Goal: Obtain resource: Download file/media

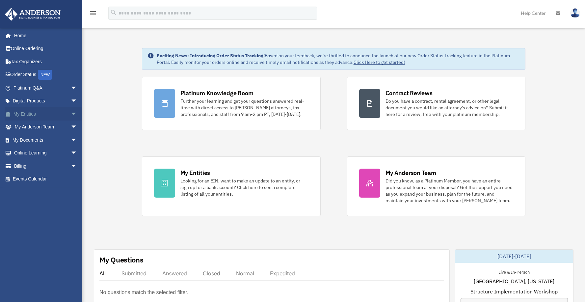
click at [71, 112] on span "arrow_drop_down" at bounding box center [77, 114] width 13 height 14
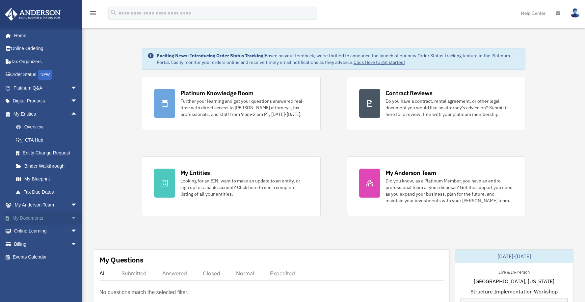
click at [71, 214] on span "arrow_drop_down" at bounding box center [77, 218] width 13 height 14
click at [30, 231] on link "Box" at bounding box center [48, 231] width 78 height 13
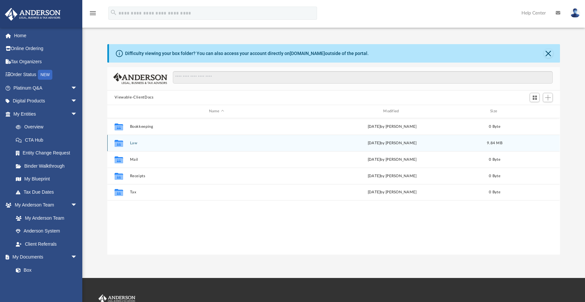
scroll to position [145, 448]
click at [134, 143] on button "Law" at bounding box center [216, 143] width 173 height 4
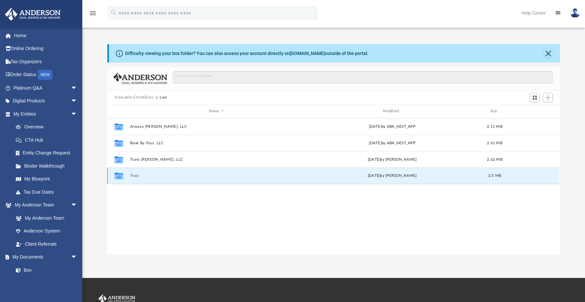
click at [137, 177] on button "Trust" at bounding box center [216, 176] width 173 height 4
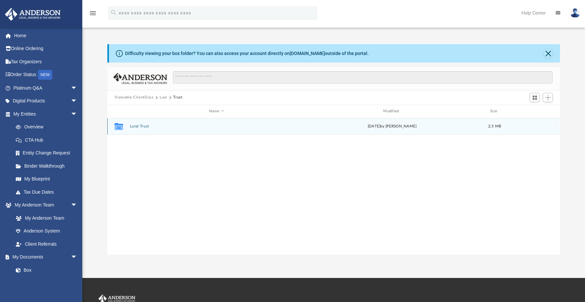
click at [146, 126] on button "Land Trust" at bounding box center [216, 126] width 173 height 4
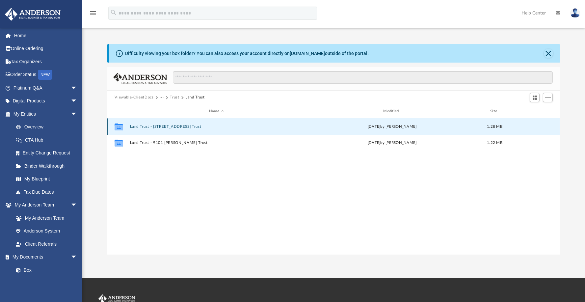
click at [176, 126] on button "Land Trust - [STREET_ADDRESS] Trust" at bounding box center [216, 127] width 173 height 4
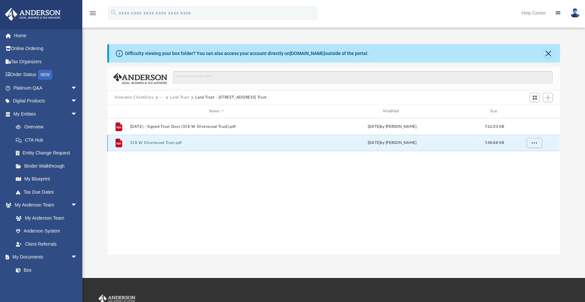
click at [163, 143] on button "318 W Silverwood Trust.pdf" at bounding box center [216, 143] width 173 height 4
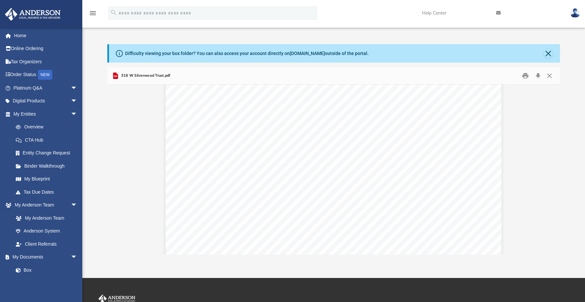
scroll to position [925, 0]
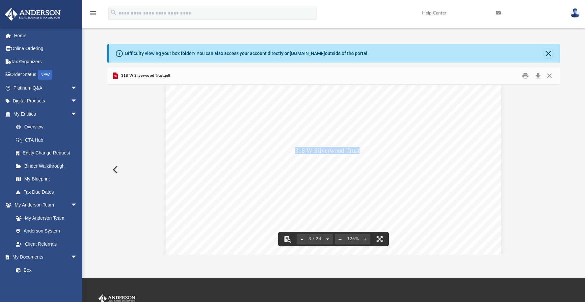
drag, startPoint x: 294, startPoint y: 151, endPoint x: 358, endPoint y: 151, distance: 64.2
click at [358, 151] on span "318 W Silverwood Trust dated [DATE]" at bounding box center [346, 151] width 103 height 7
click at [442, 153] on span "Armaso [PERSON_NAME], LLC, a [US_STATE] limited liability company" at bounding box center [396, 154] width 202 height 7
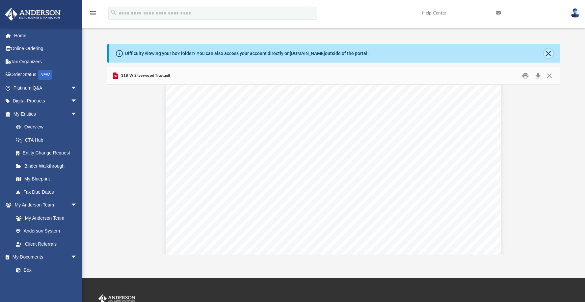
click at [549, 54] on button "Close" at bounding box center [548, 53] width 9 height 9
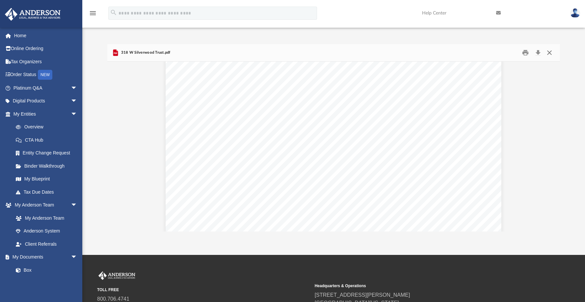
click at [551, 52] on button "Close" at bounding box center [550, 52] width 12 height 10
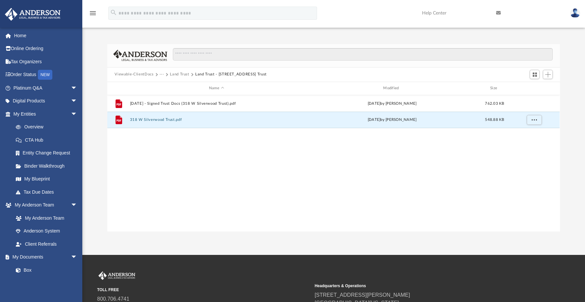
click at [180, 73] on button "Land Trust" at bounding box center [179, 74] width 19 height 6
click at [179, 118] on button "Land Trust - 9101 [PERSON_NAME] Trust" at bounding box center [216, 120] width 173 height 4
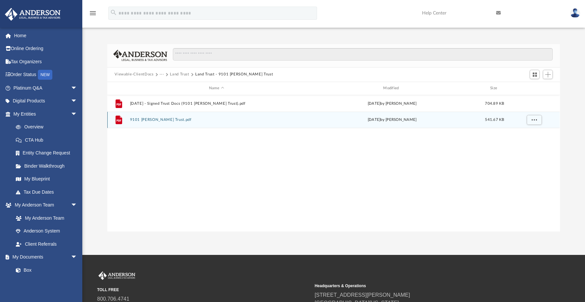
click at [163, 121] on button "9101 [PERSON_NAME] Trust.pdf" at bounding box center [216, 120] width 173 height 4
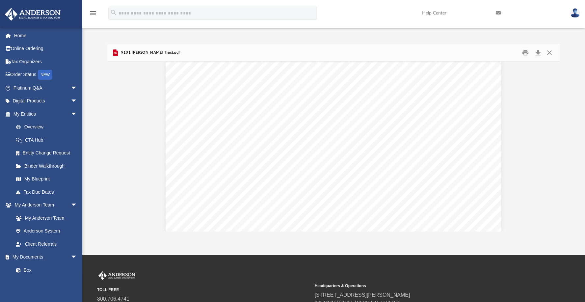
scroll to position [952, 0]
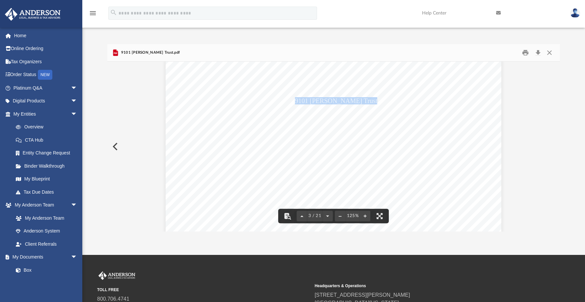
drag, startPoint x: 293, startPoint y: 101, endPoint x: 359, endPoint y: 101, distance: 65.5
click at [359, 101] on span "9101 [PERSON_NAME] Trust dated [DATE]" at bounding box center [355, 101] width 121 height 7
click at [553, 53] on button "Close" at bounding box center [550, 52] width 12 height 10
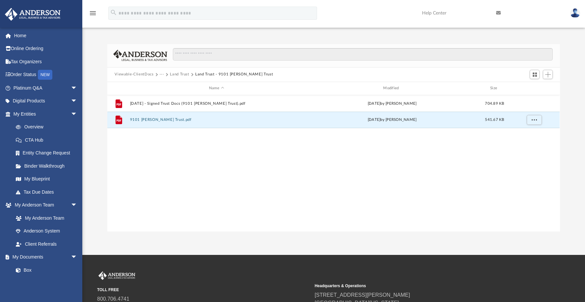
click at [183, 74] on button "Land Trust" at bounding box center [179, 74] width 19 height 6
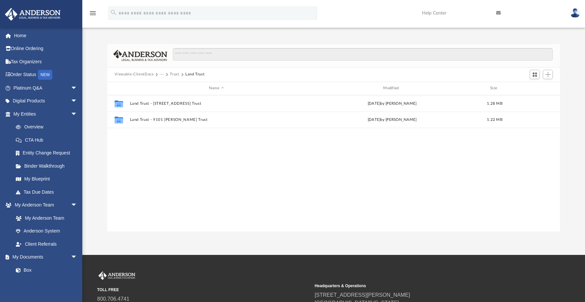
click at [172, 74] on button "Trust" at bounding box center [174, 74] width 9 height 6
click at [161, 73] on button "Law" at bounding box center [164, 74] width 8 height 6
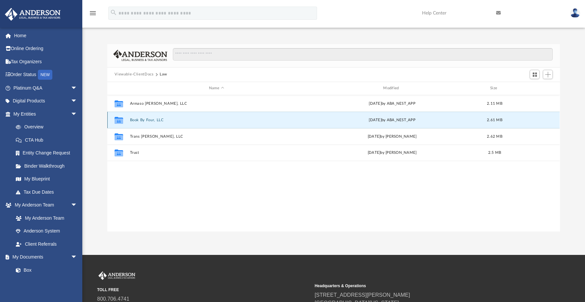
click at [149, 120] on button "Book By Four, LLC" at bounding box center [216, 120] width 173 height 4
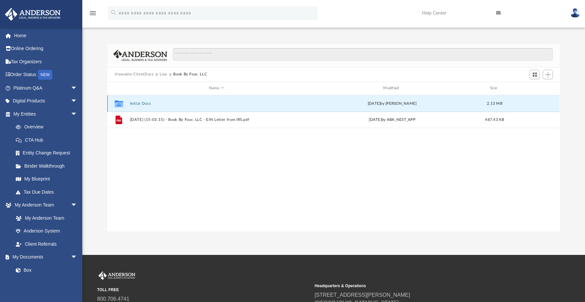
click at [147, 104] on button "Initial Docs" at bounding box center [216, 103] width 173 height 4
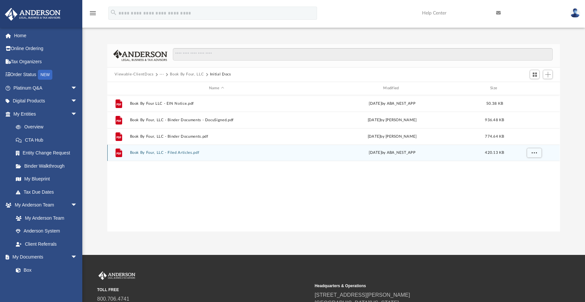
click at [159, 152] on button "Book By Four, LLC - Filed Articles.pdf" at bounding box center [216, 153] width 173 height 4
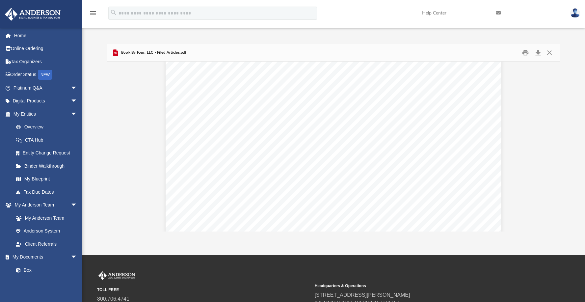
scroll to position [1609, 0]
